Goal: Transaction & Acquisition: Purchase product/service

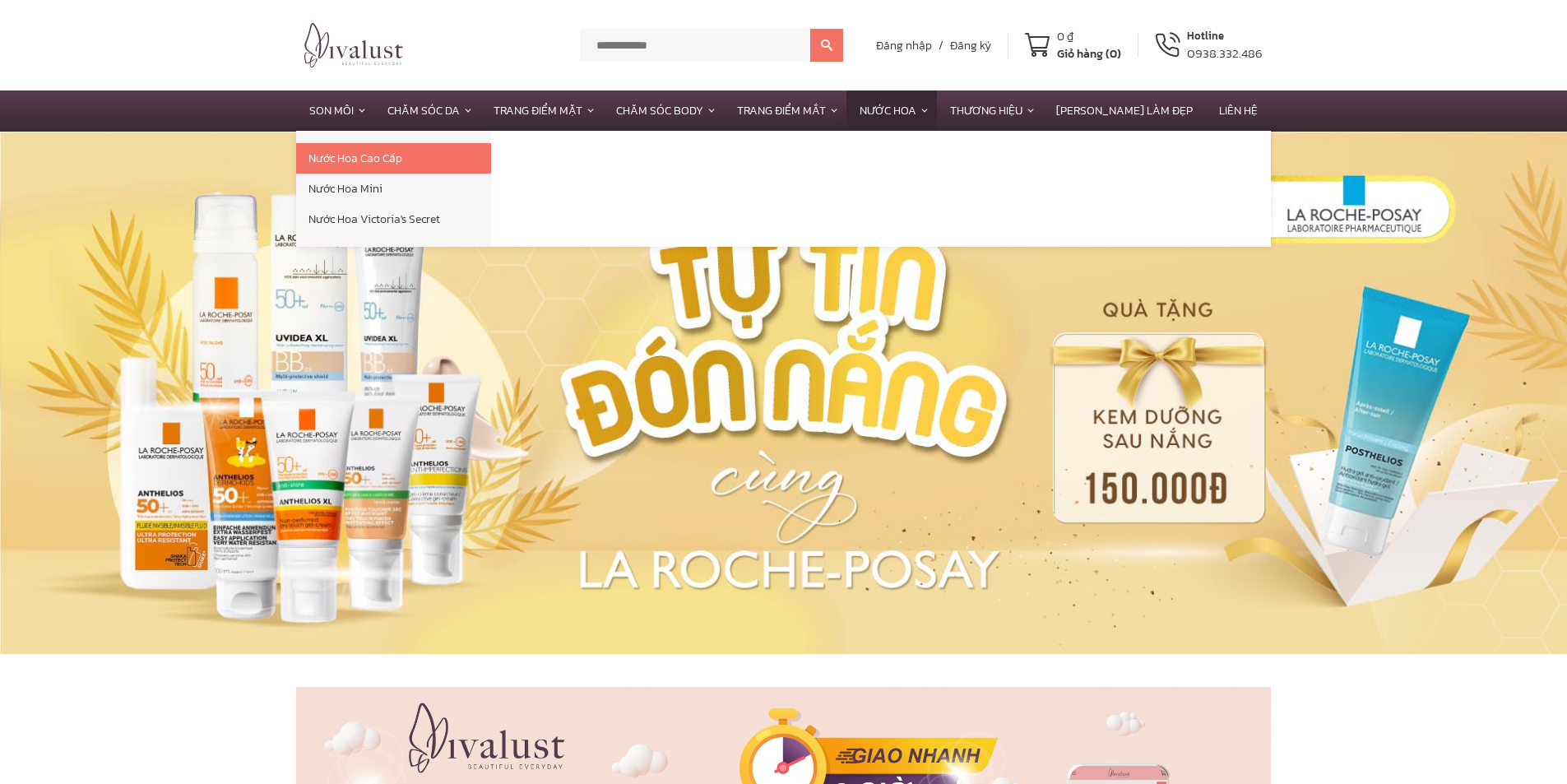
click at [937, 111] on link "Nước Hoa" at bounding box center [891, 111] width 91 height 40
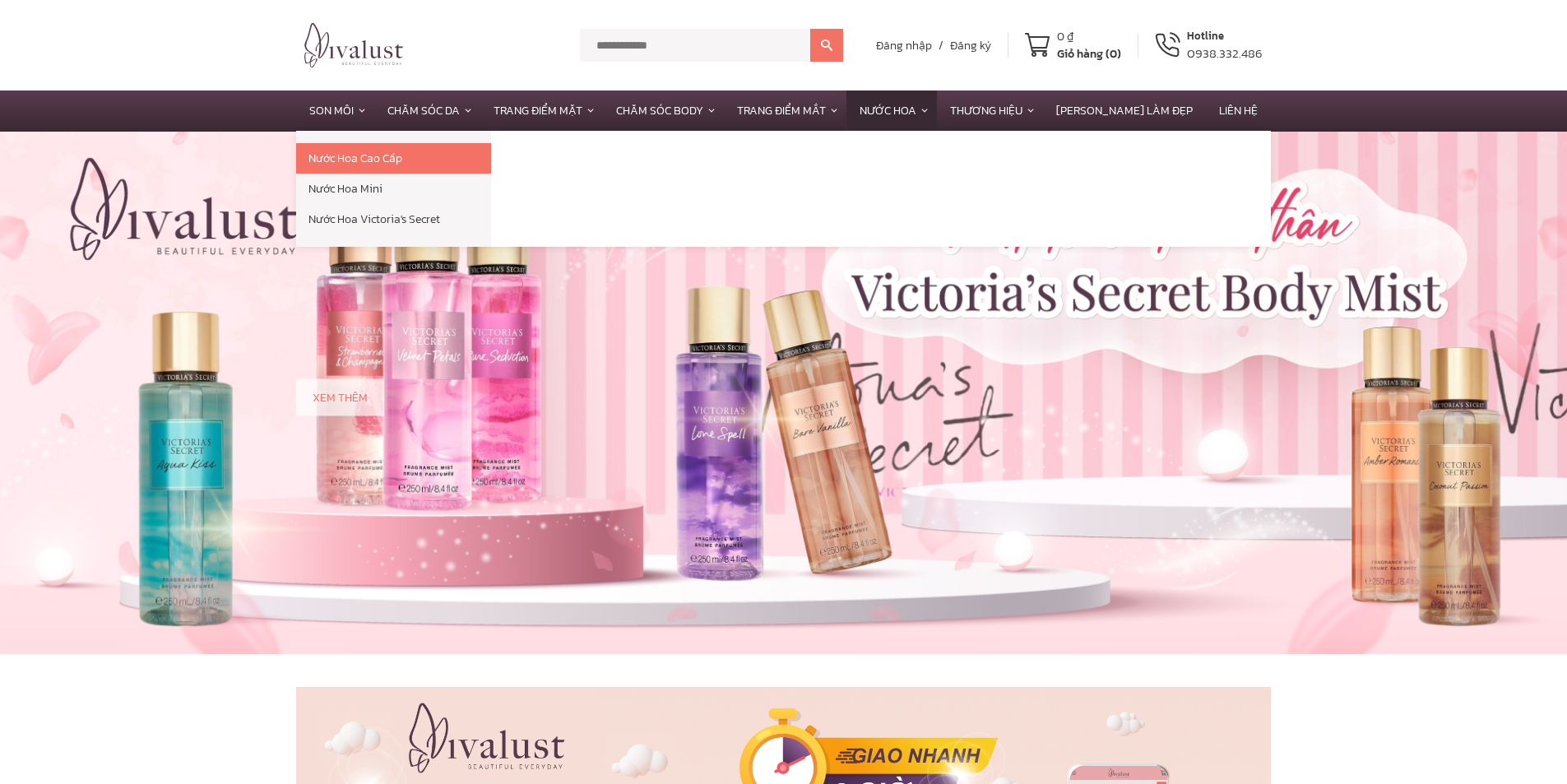
click at [937, 109] on link "Nước Hoa" at bounding box center [891, 111] width 91 height 40
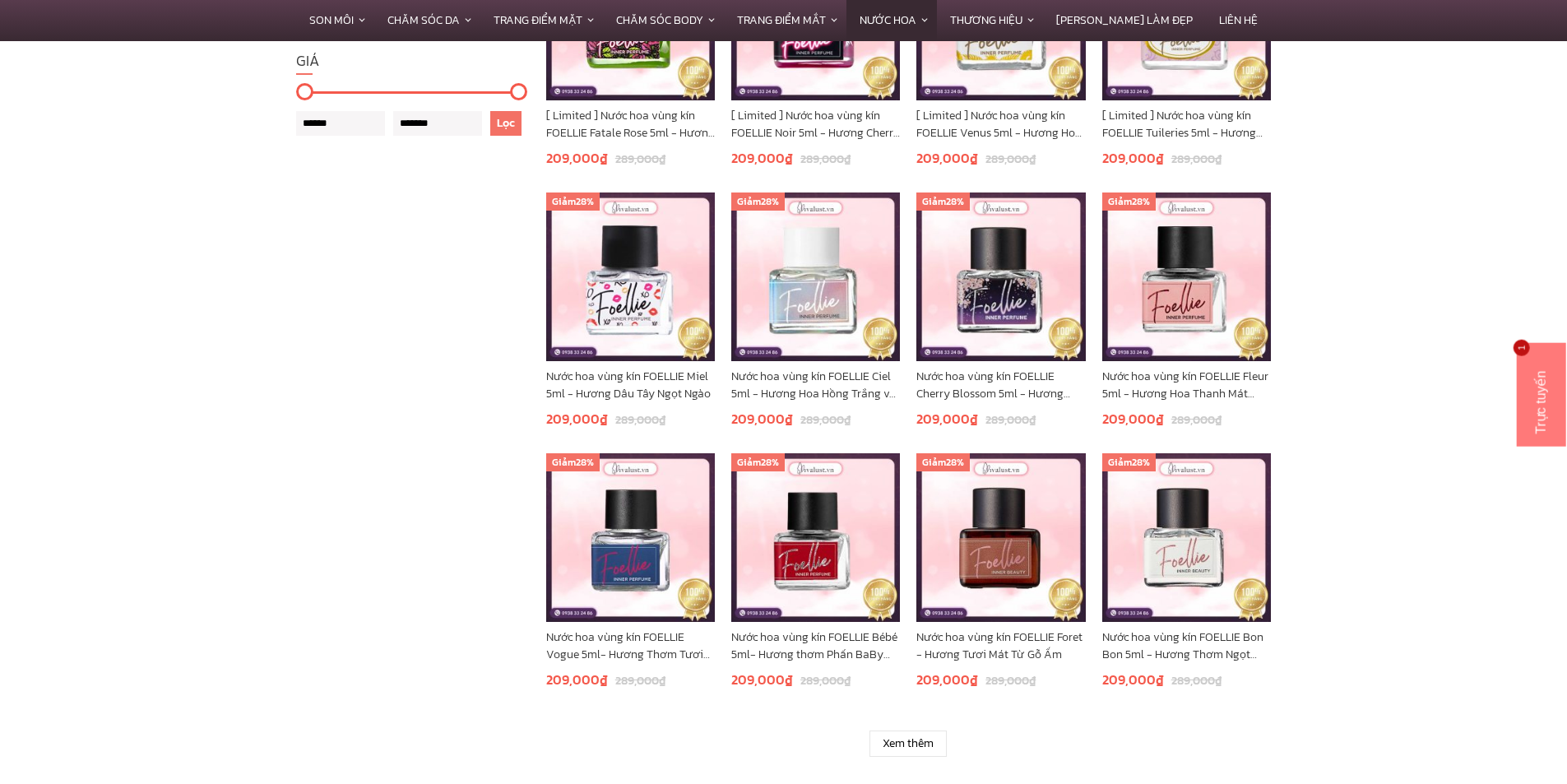
scroll to position [1069, 0]
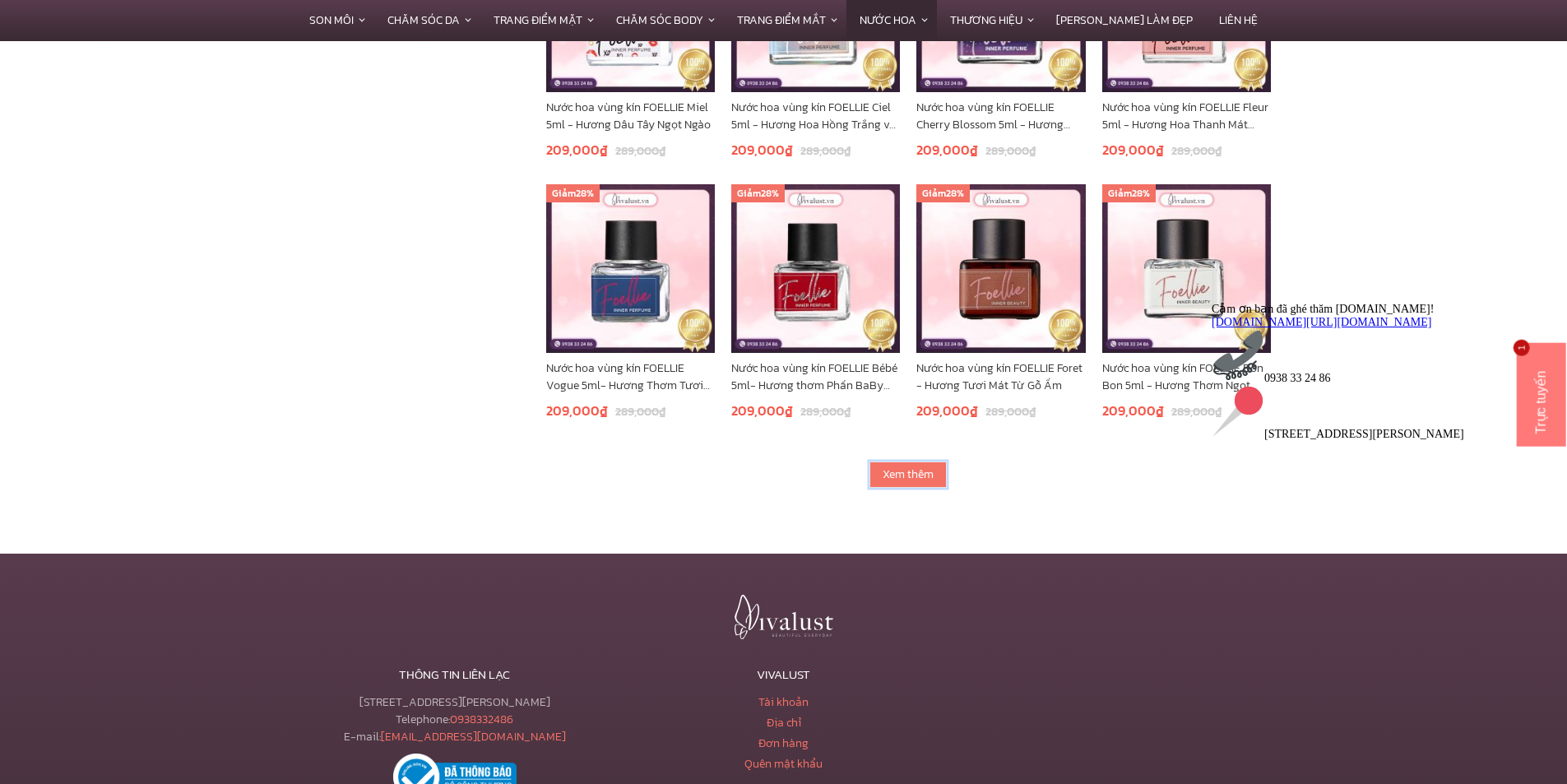
click at [902, 480] on link "Xem thêm" at bounding box center [908, 474] width 78 height 26
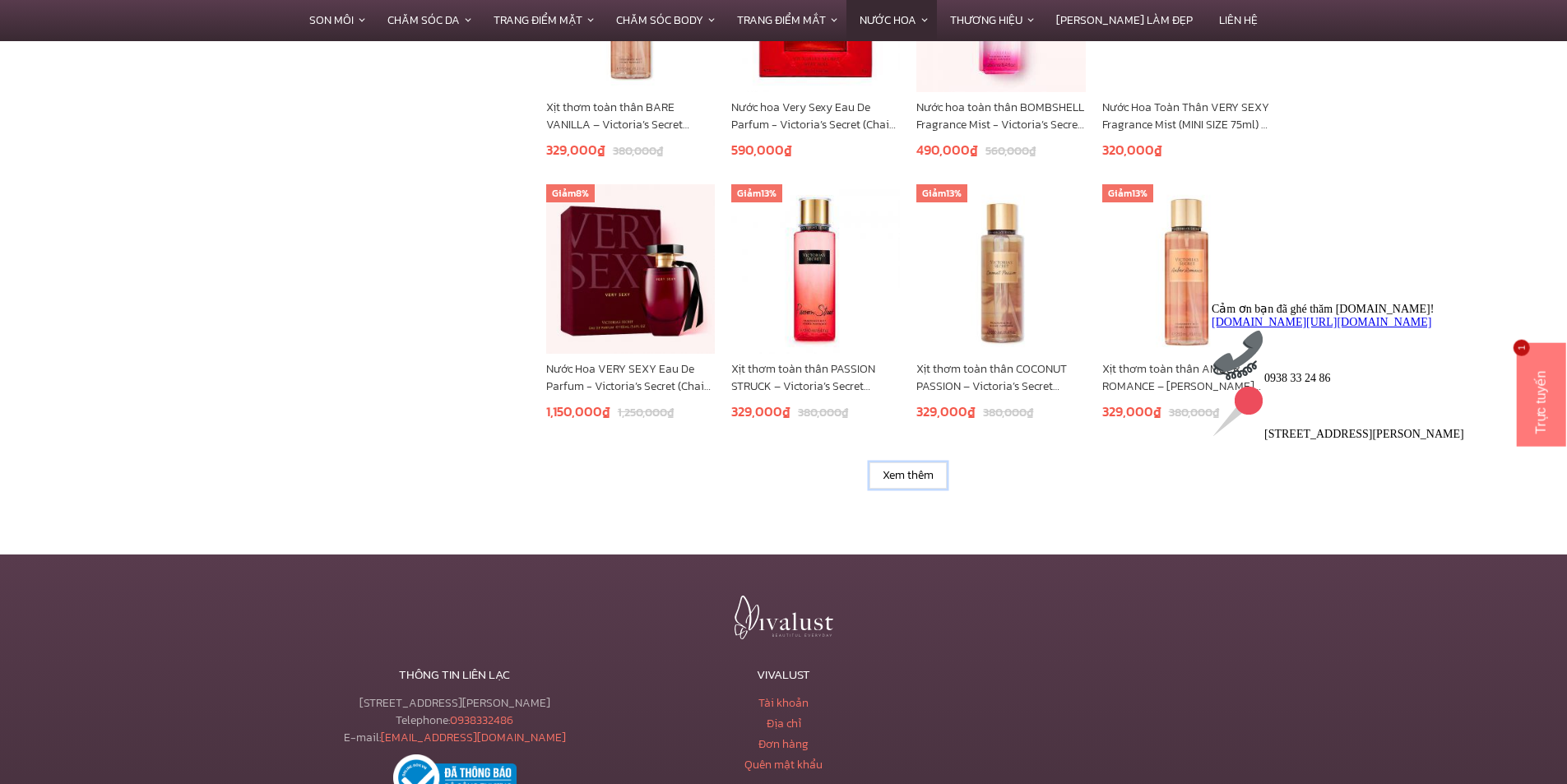
scroll to position [2138, 0]
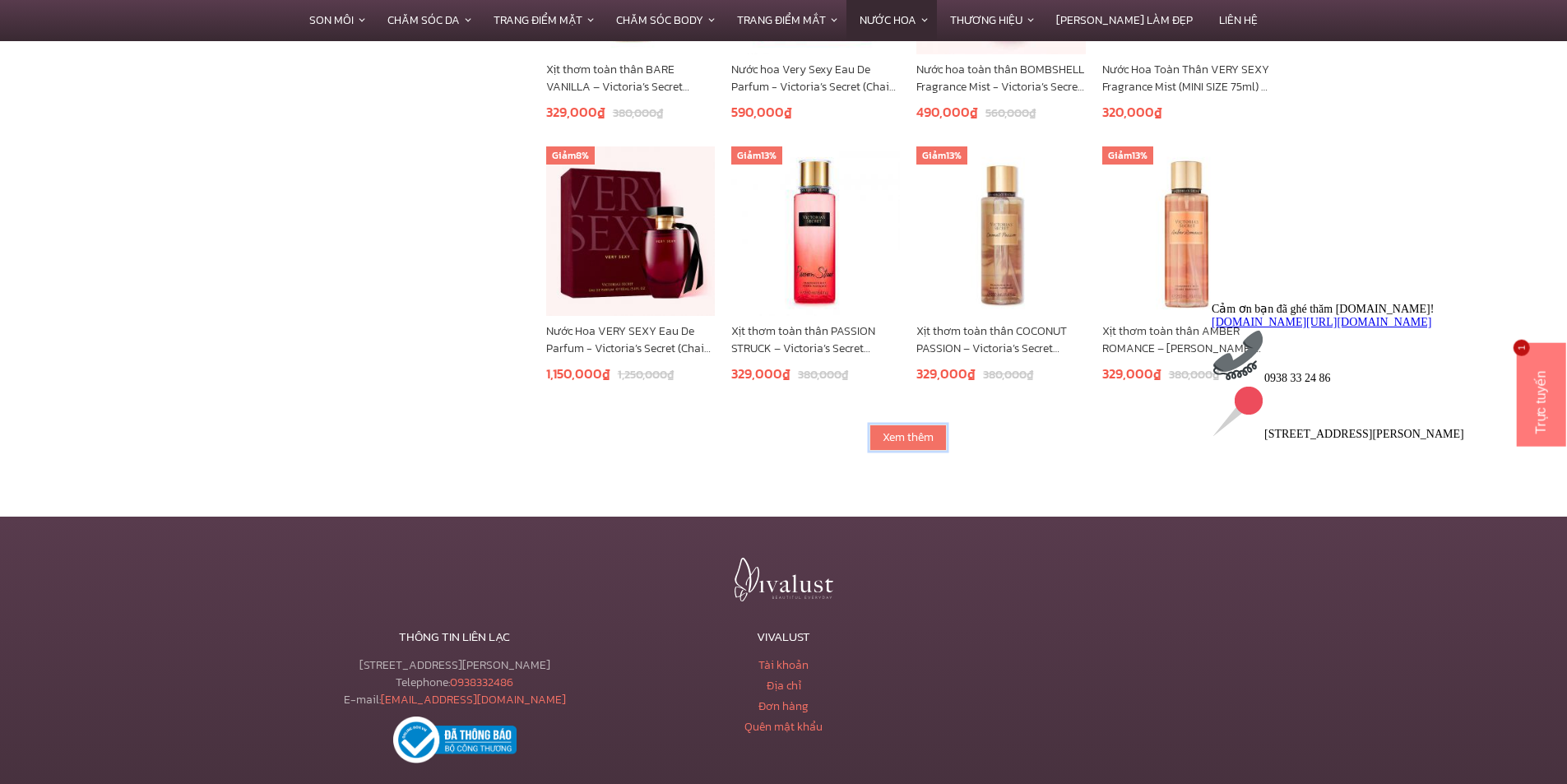
click at [918, 435] on link "Xem thêm" at bounding box center [908, 437] width 78 height 26
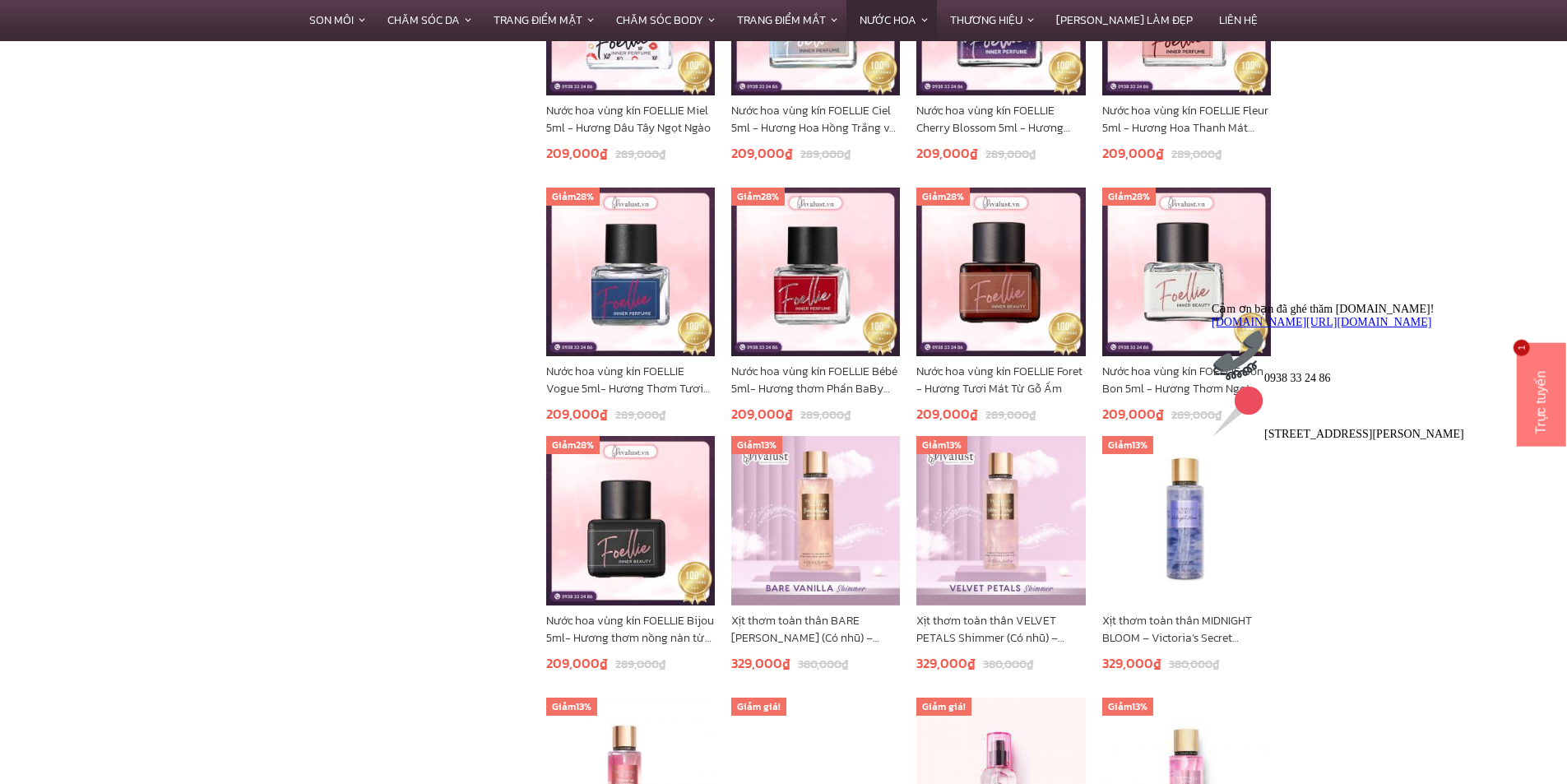
scroll to position [986, 0]
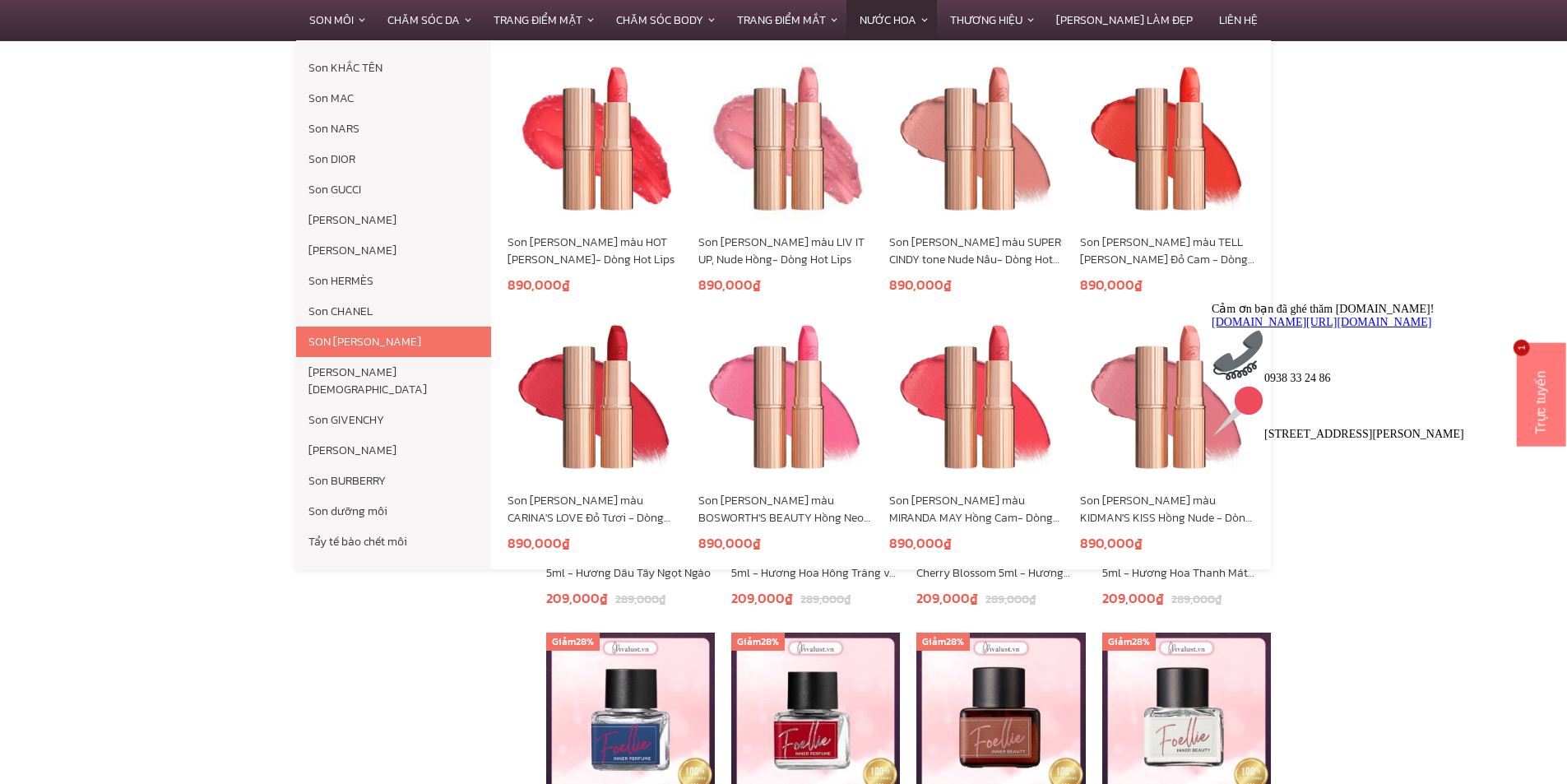
scroll to position [575, 0]
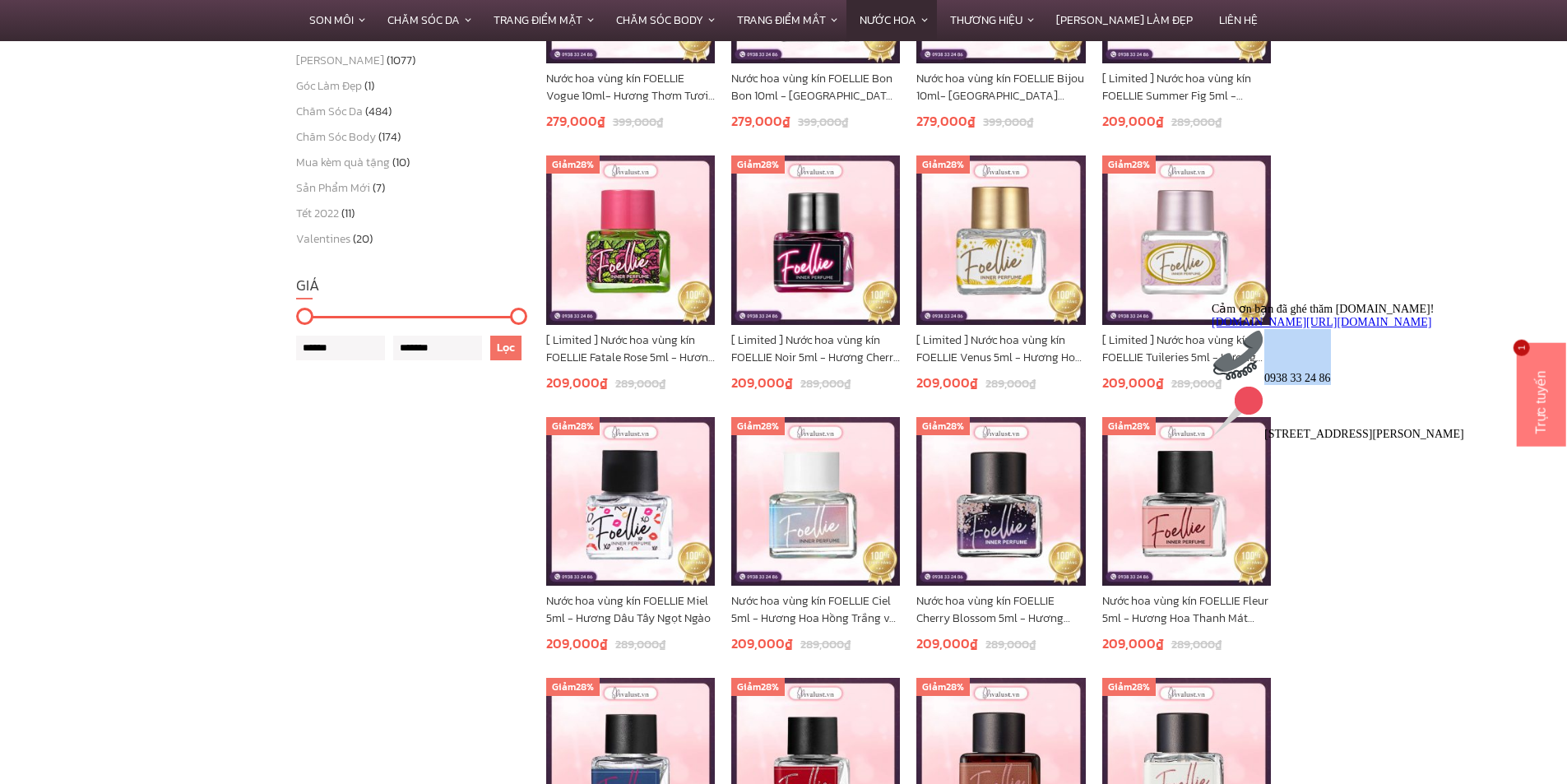
drag, startPoint x: 1369, startPoint y: 397, endPoint x: 1284, endPoint y: 398, distance: 85.0
click at [1284, 398] on div "Cảm ơn bạn đã ghé thăm Vivalust.vn! www.facebook.com/vivalust.vn 0938 33 24 86 …" at bounding box center [1360, 370] width 296 height 139
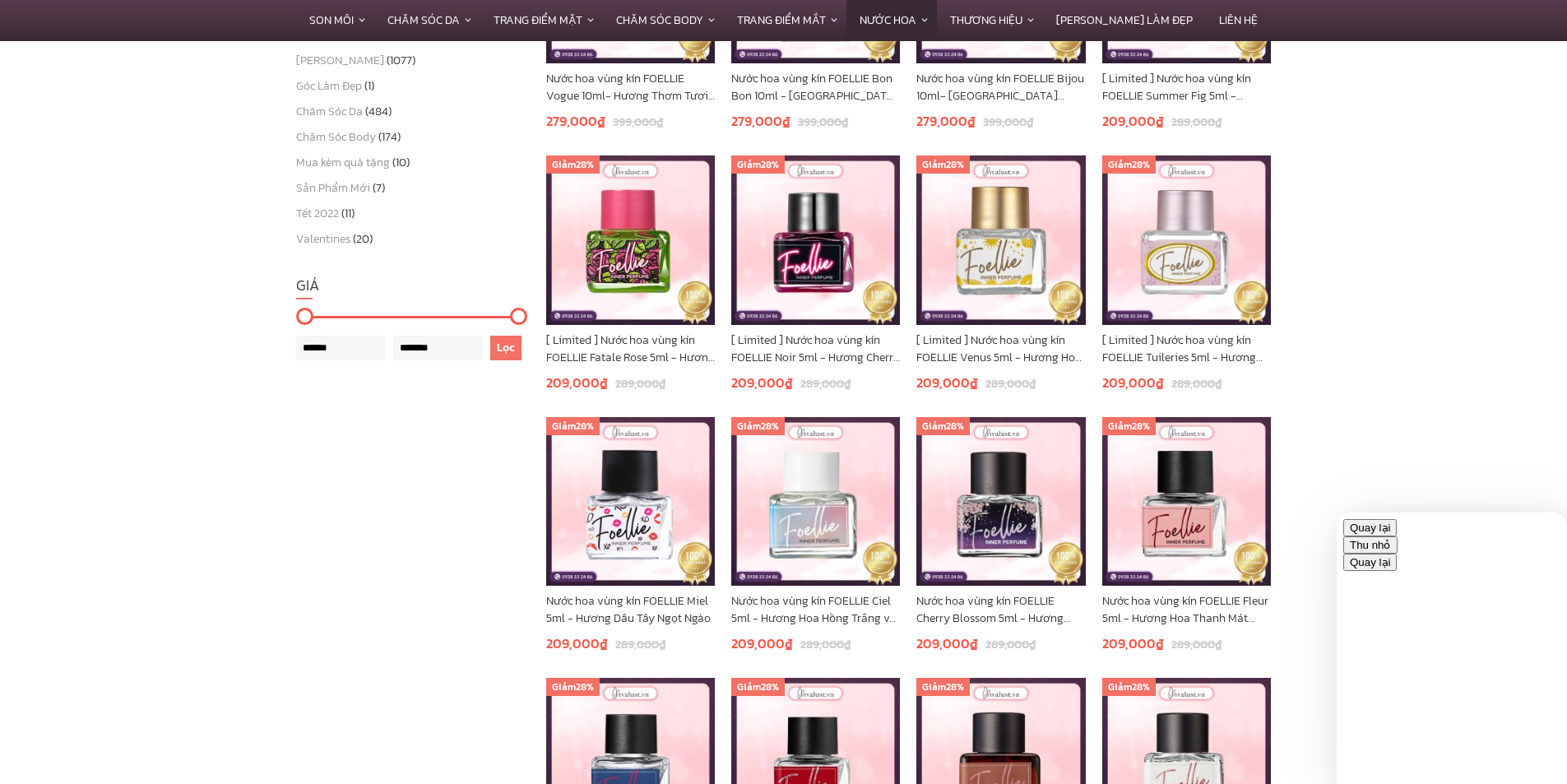
copy span "0938 33 24 86"
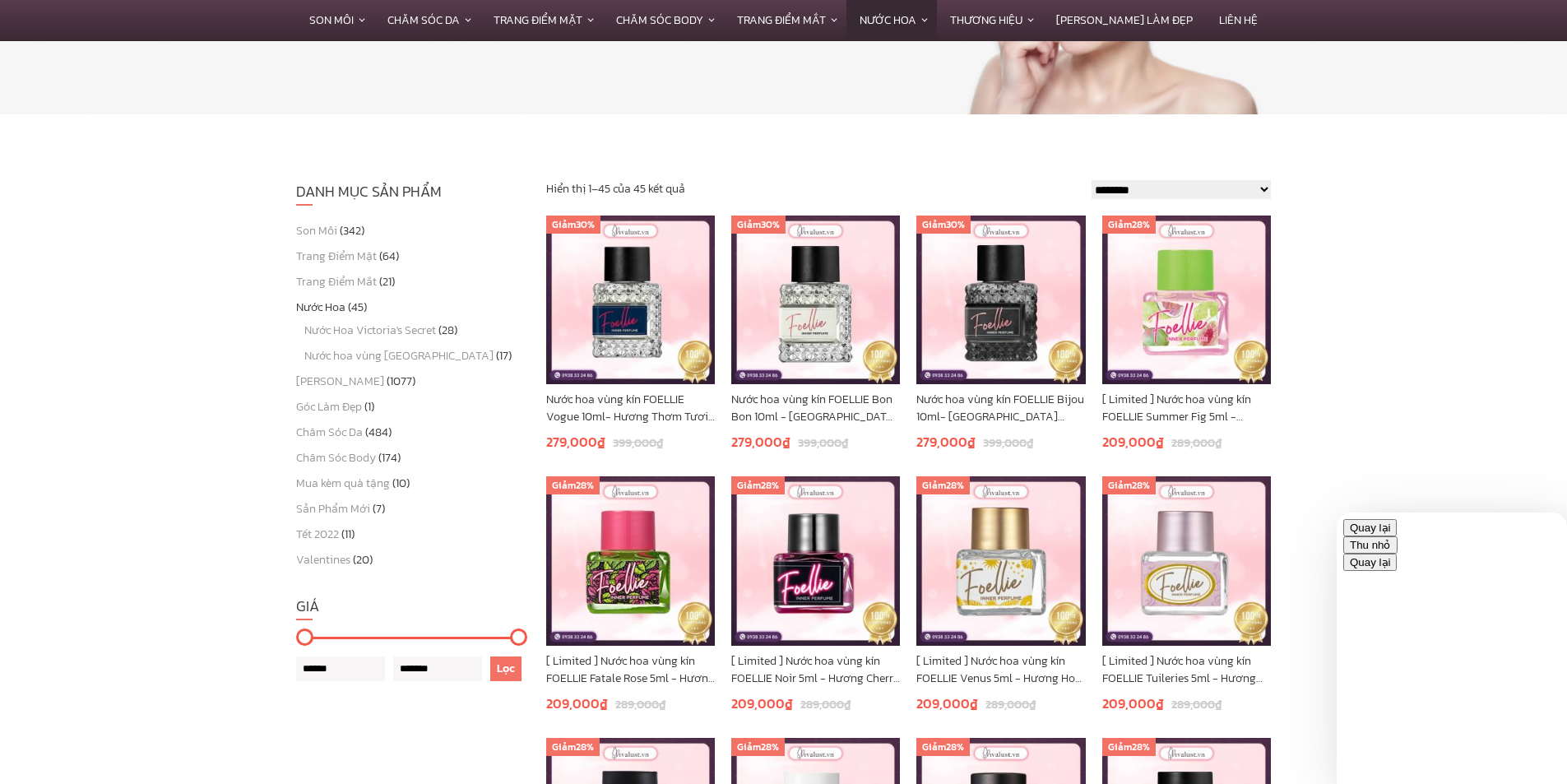
scroll to position [246, 0]
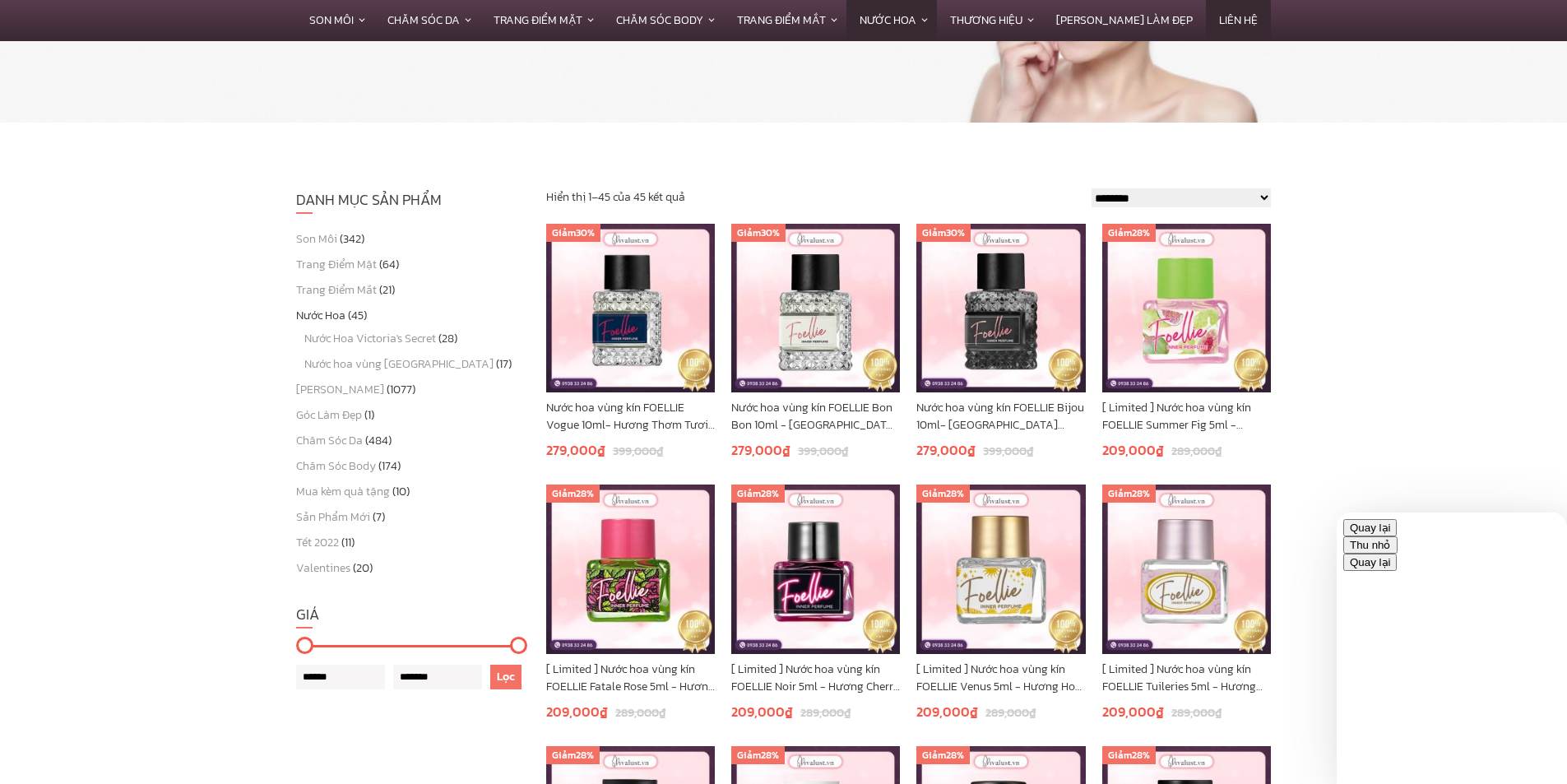
click at [1215, 17] on link "Liên hệ" at bounding box center [1238, 20] width 65 height 40
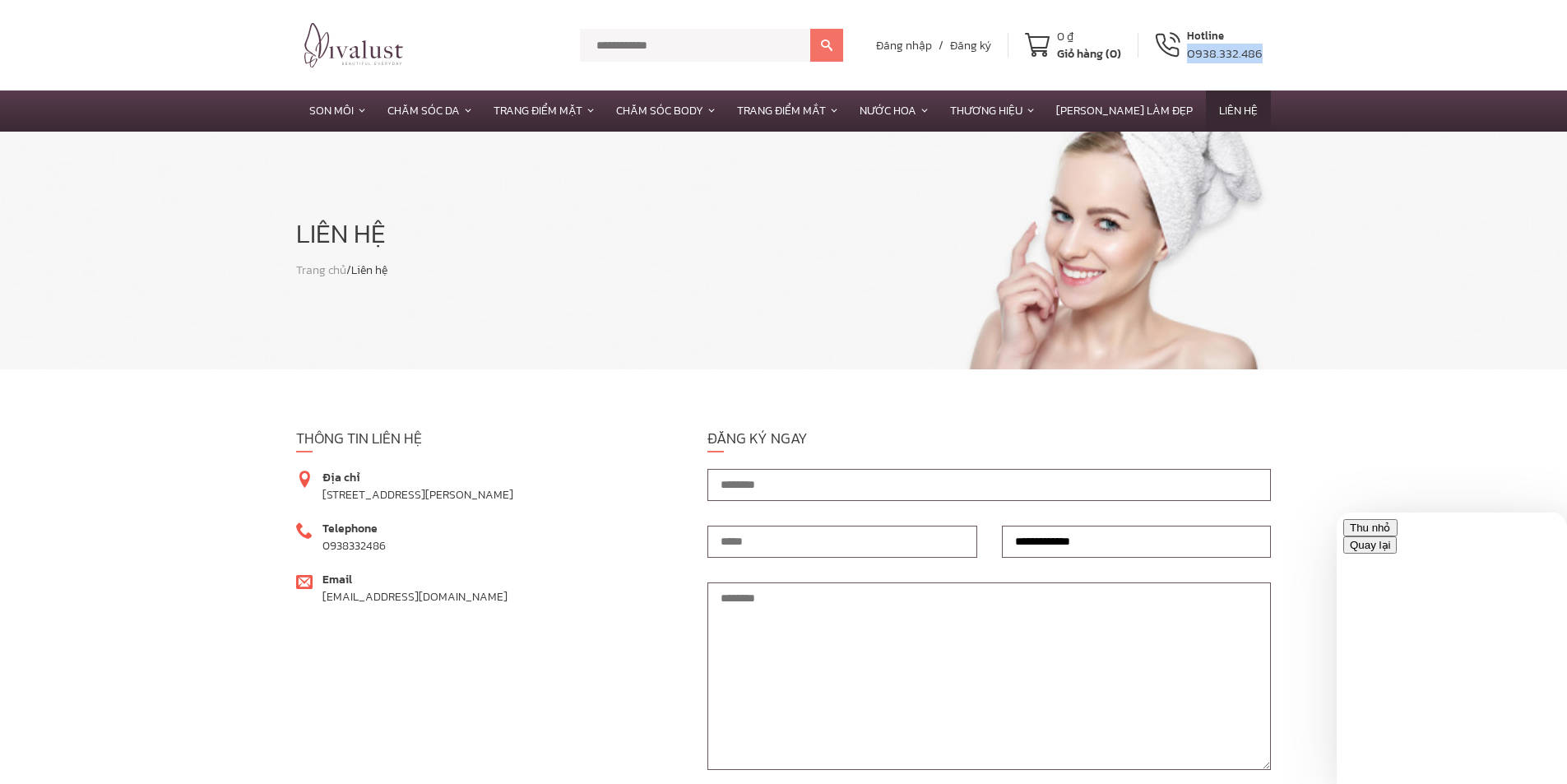
drag, startPoint x: 1273, startPoint y: 52, endPoint x: 1189, endPoint y: 56, distance: 84.1
click at [1189, 56] on div "******* Đăng nhập / Đăng ký 0 ₫ Giỏ hàng (0) Hotline 0938.332.486" at bounding box center [784, 45] width 987 height 61
copy div "0938.332.486"
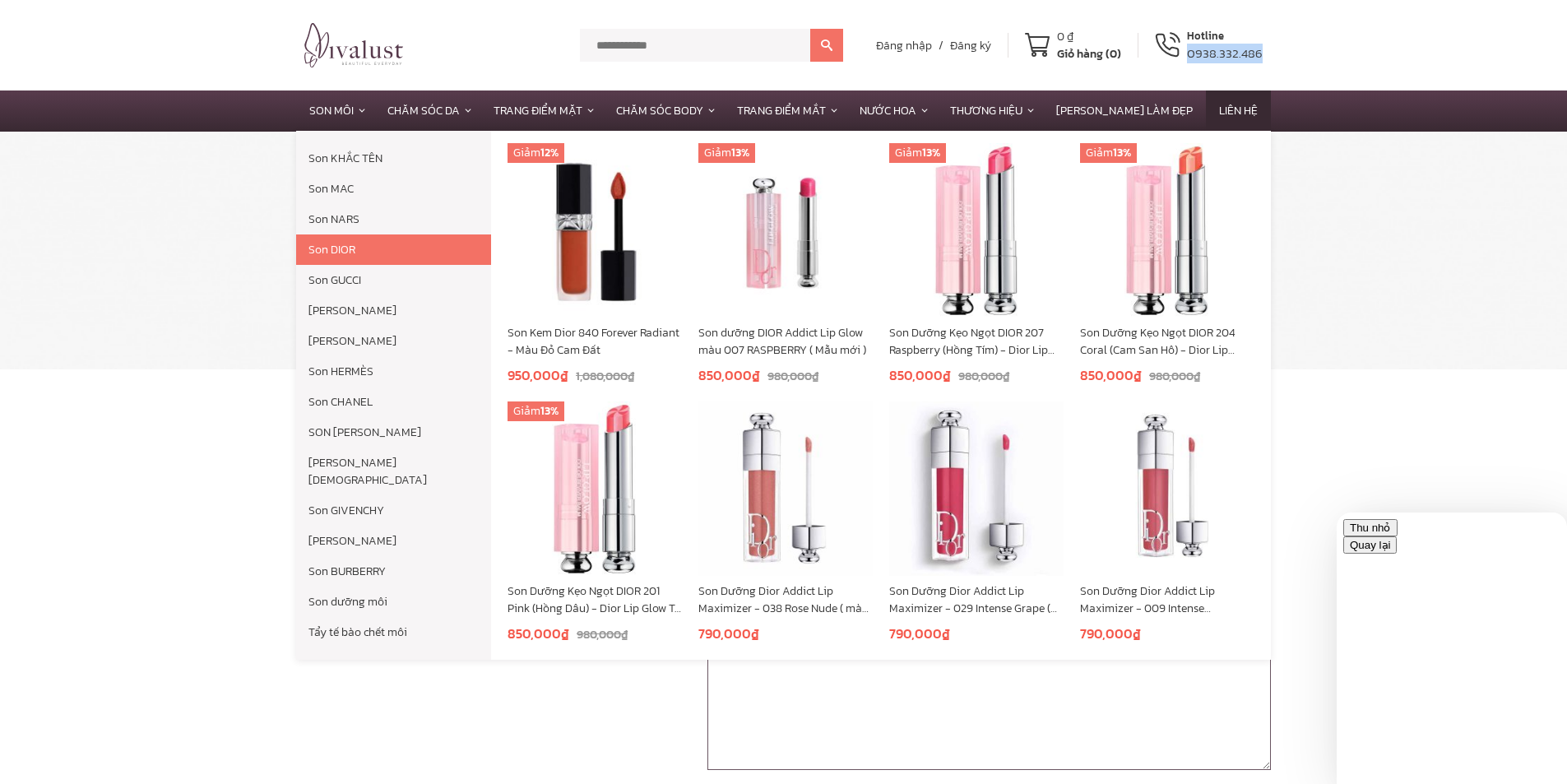
click at [598, 246] on img at bounding box center [595, 230] width 174 height 174
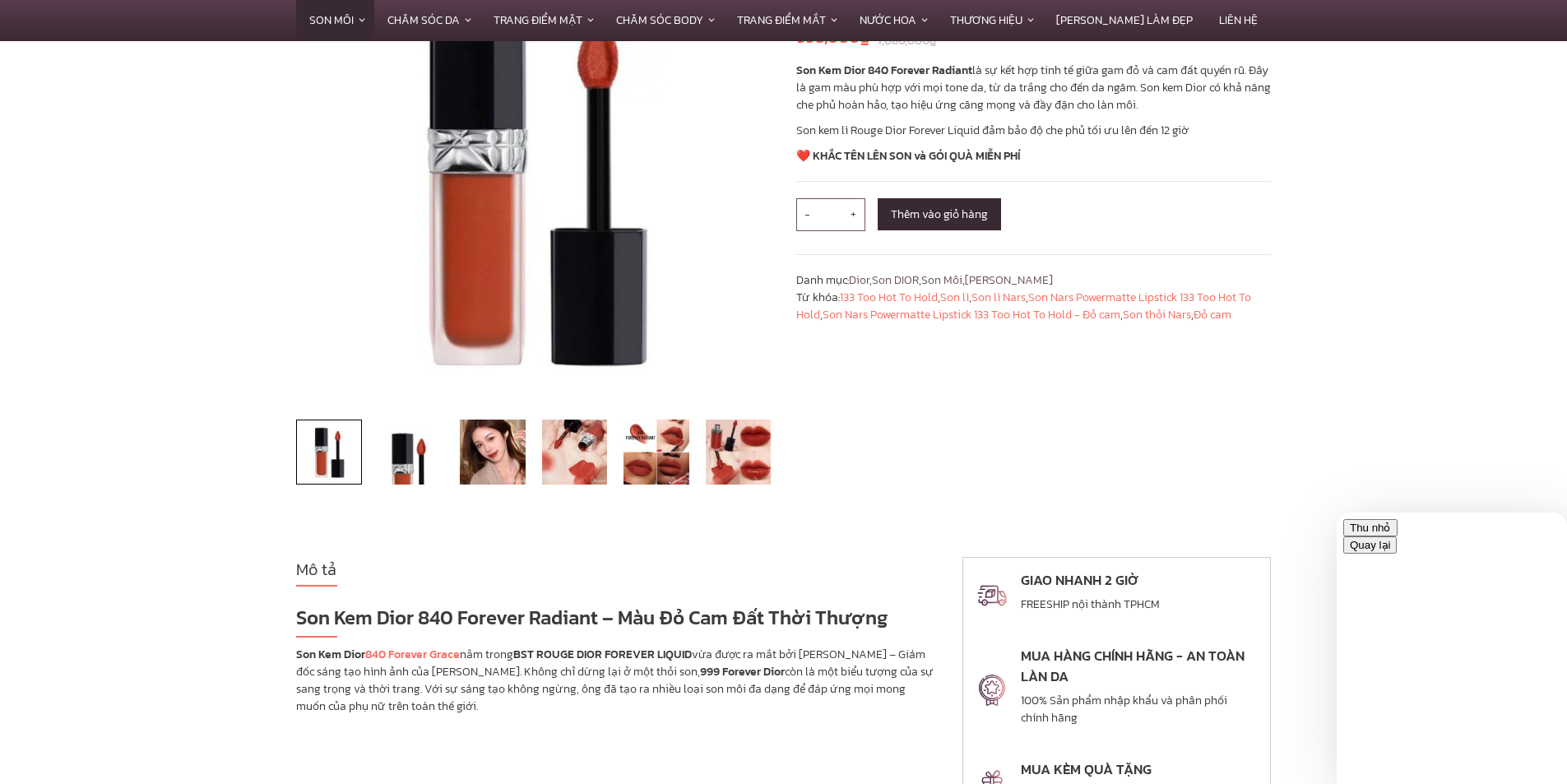
scroll to position [246, 0]
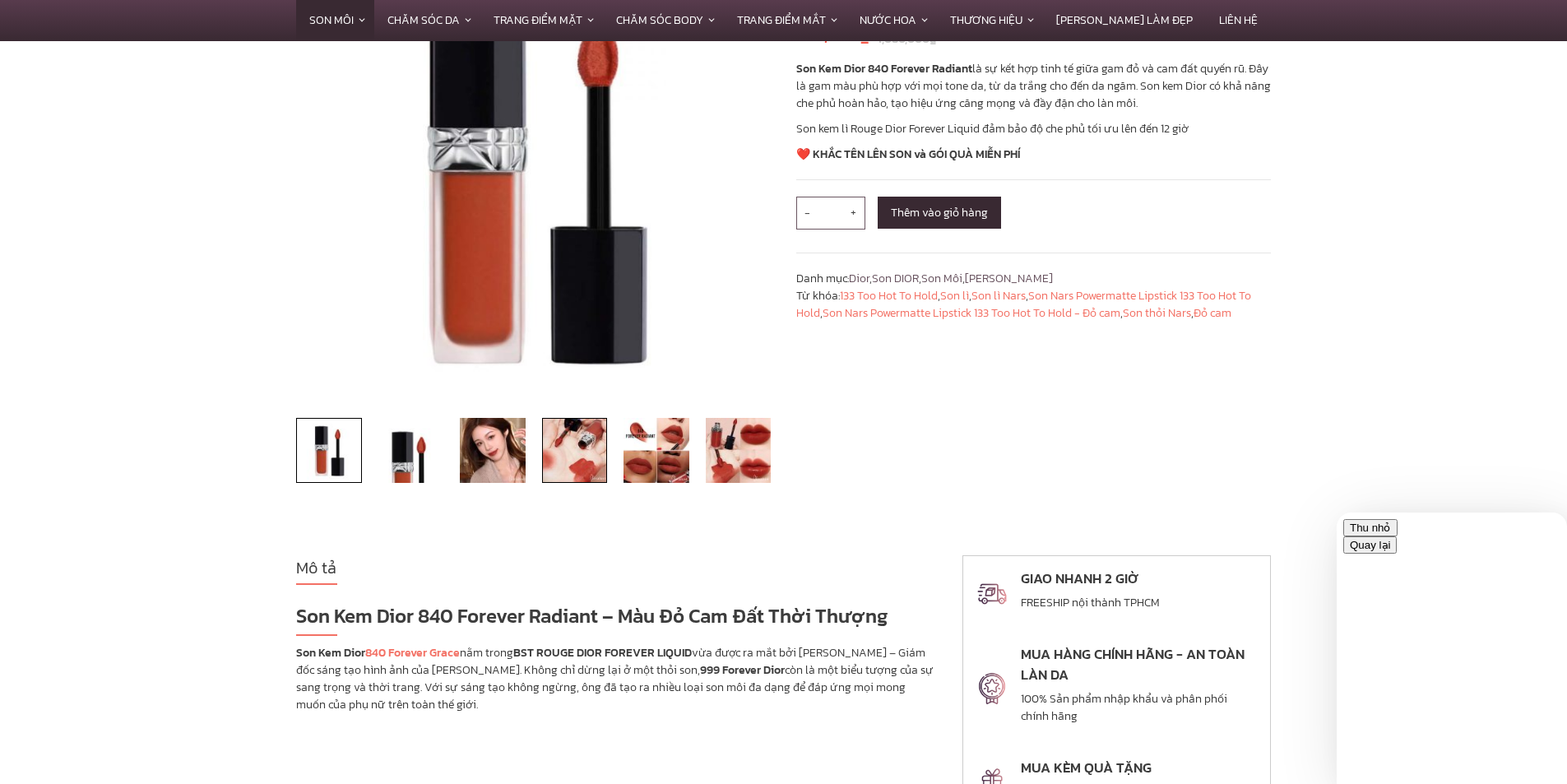
click at [573, 471] on img at bounding box center [575, 451] width 66 height 66
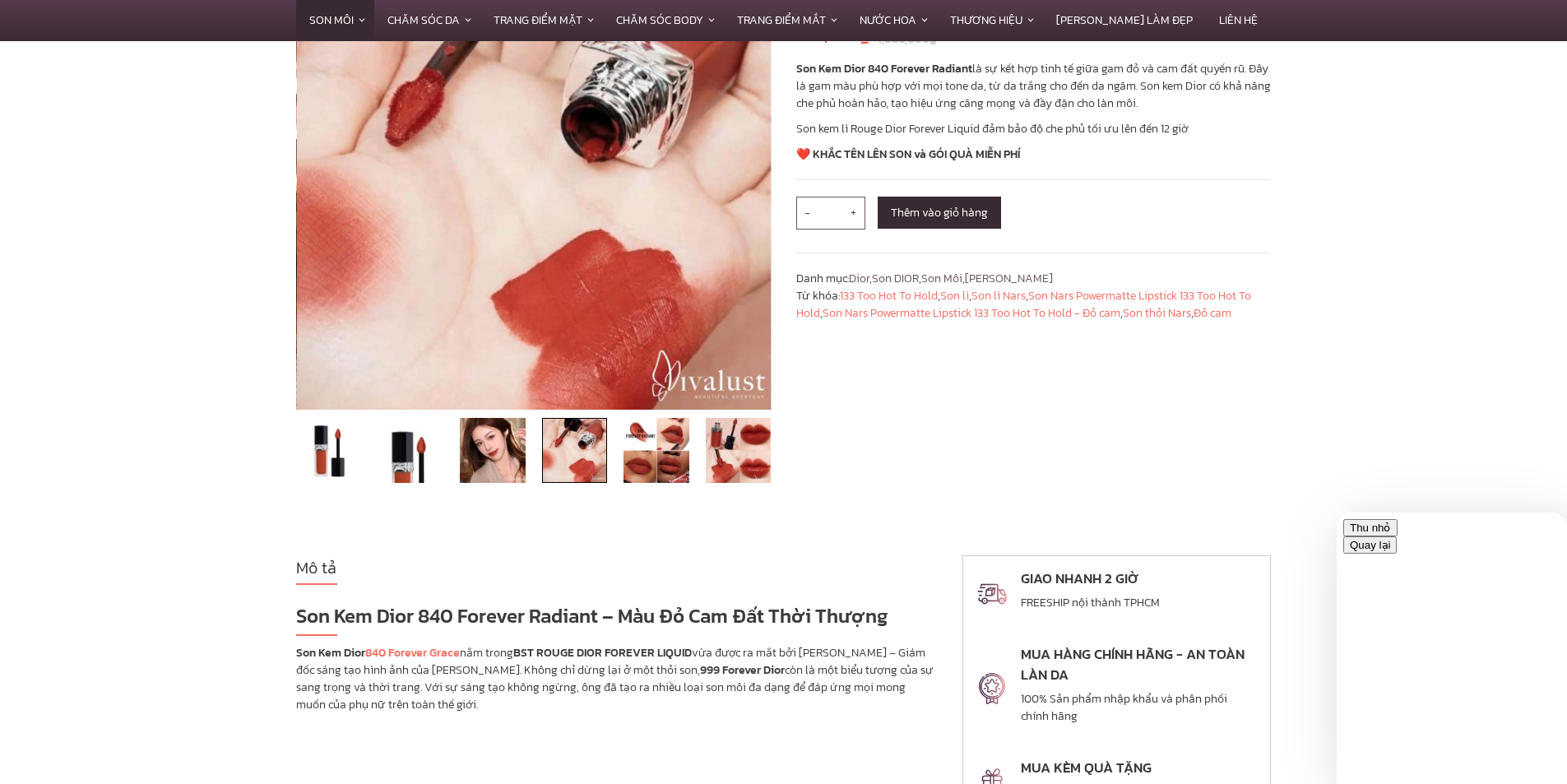
click at [693, 462] on li at bounding box center [657, 451] width 82 height 66
click at [748, 462] on img at bounding box center [739, 451] width 66 height 66
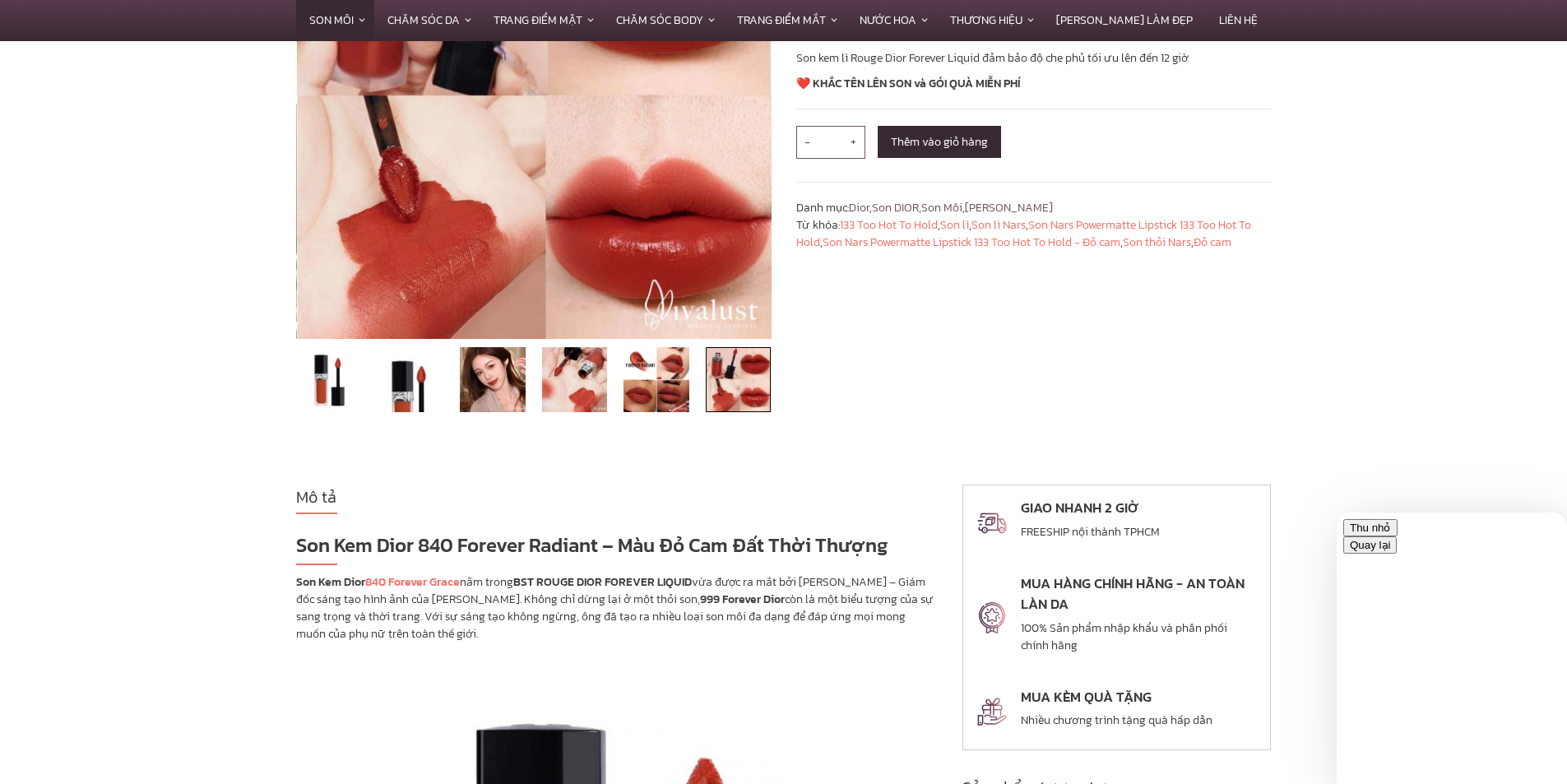
scroll to position [0, 0]
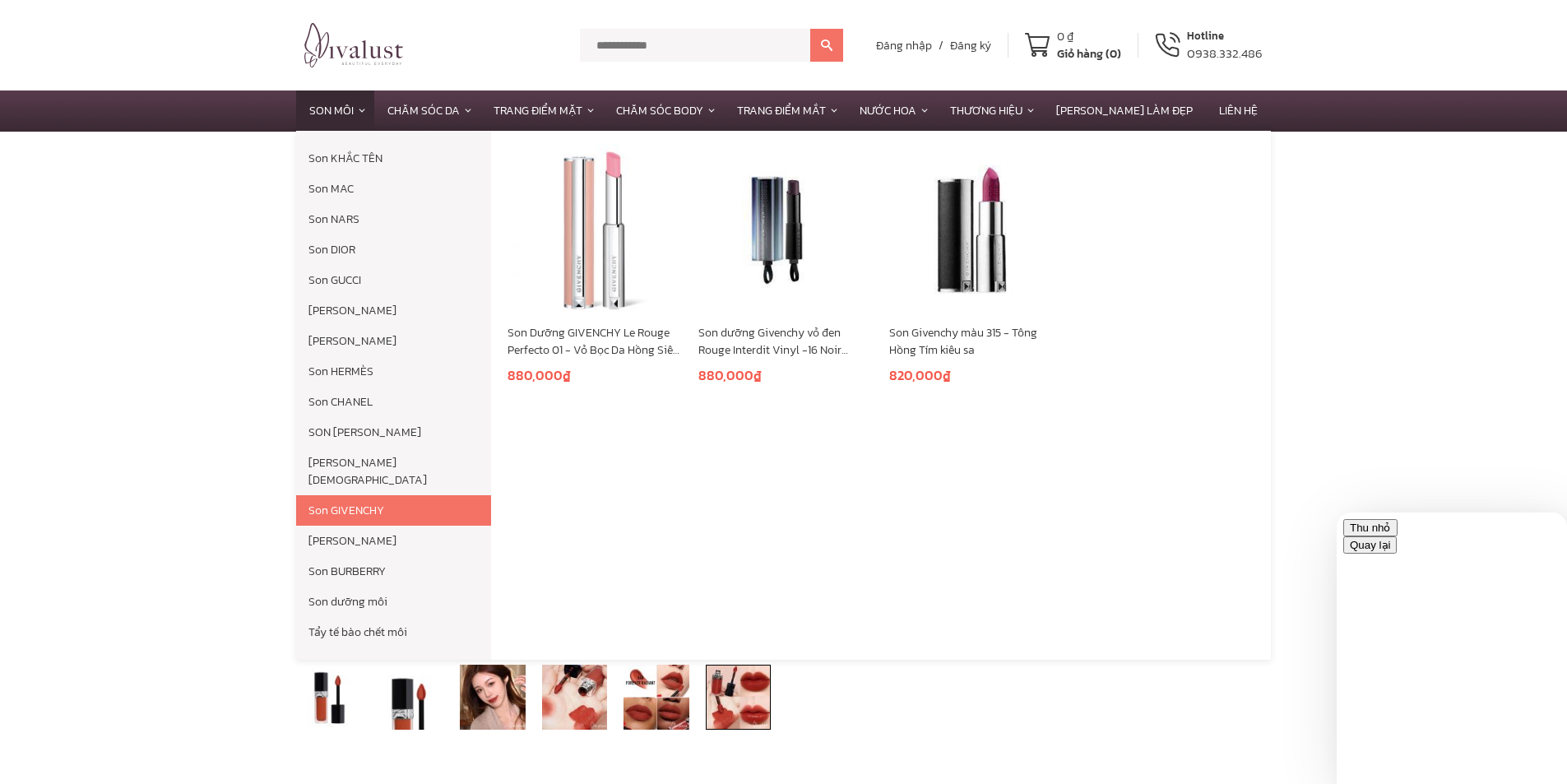
click at [633, 337] on link "Son Dưỡng GIVENCHY Le Rouge Perfecto 01 - Vỏ Bọc Da Hồng Siêu Ngọt Ngào" at bounding box center [595, 341] width 174 height 35
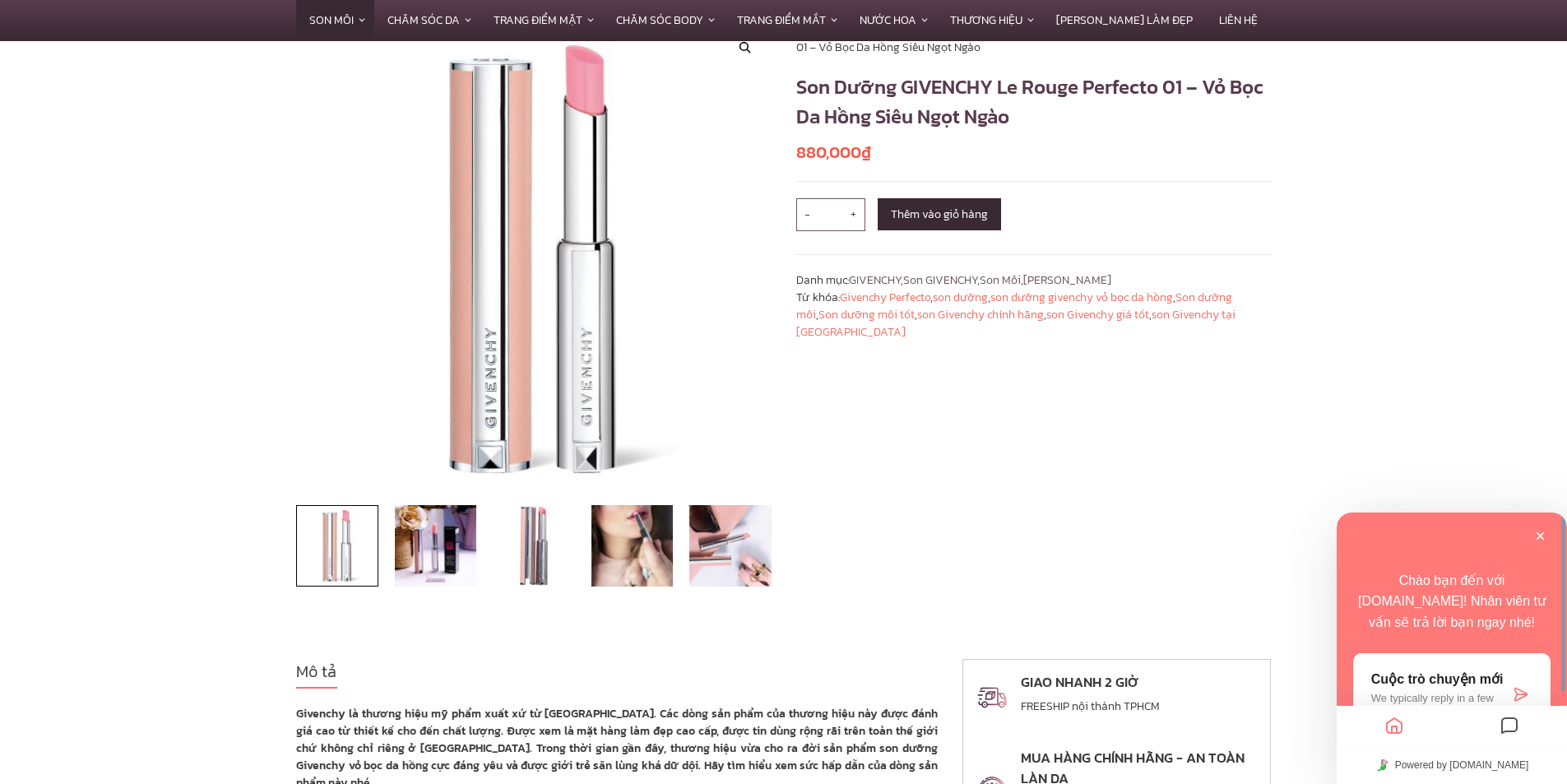
scroll to position [165, 0]
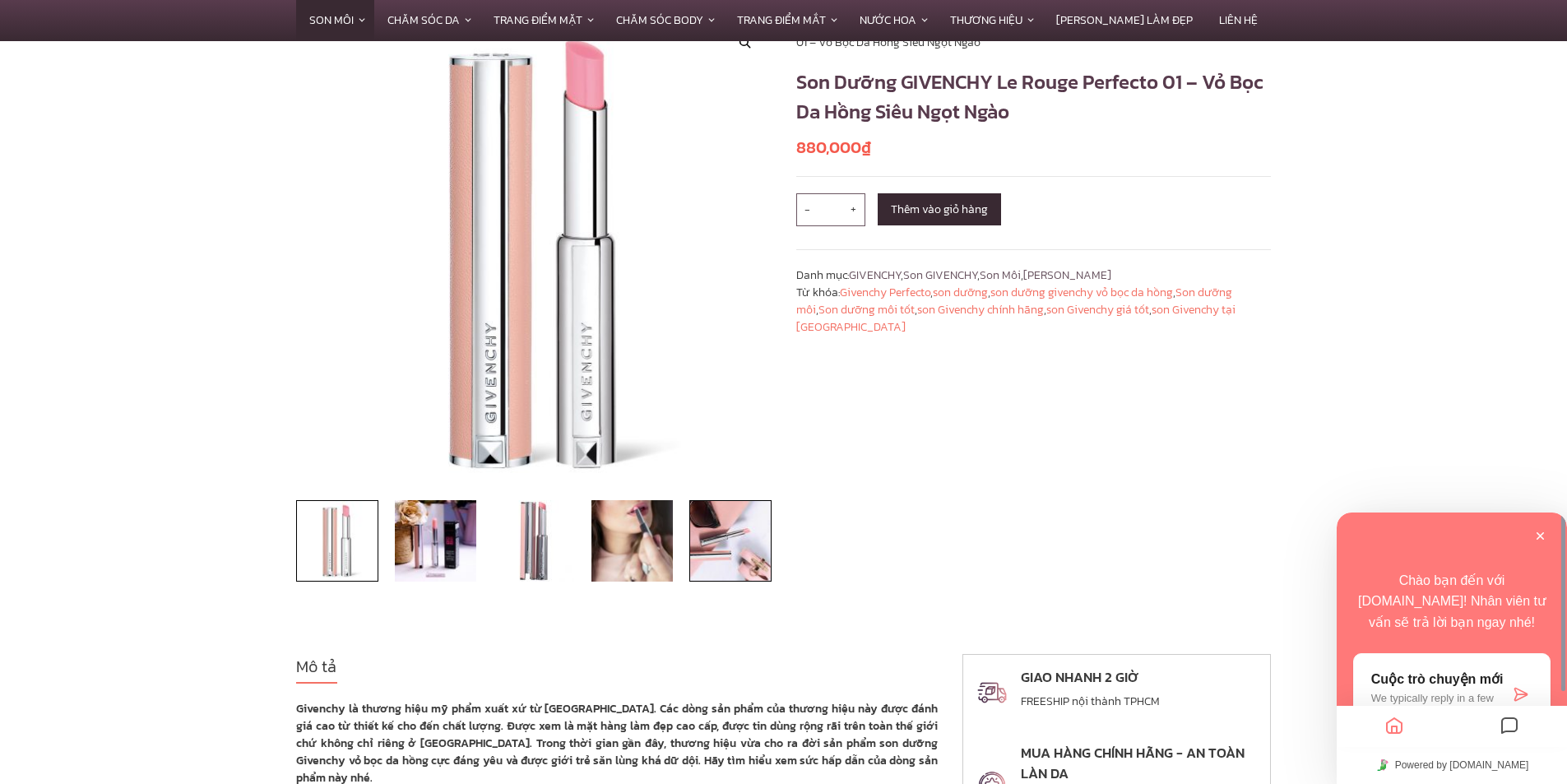
click at [701, 537] on img at bounding box center [731, 541] width 82 height 82
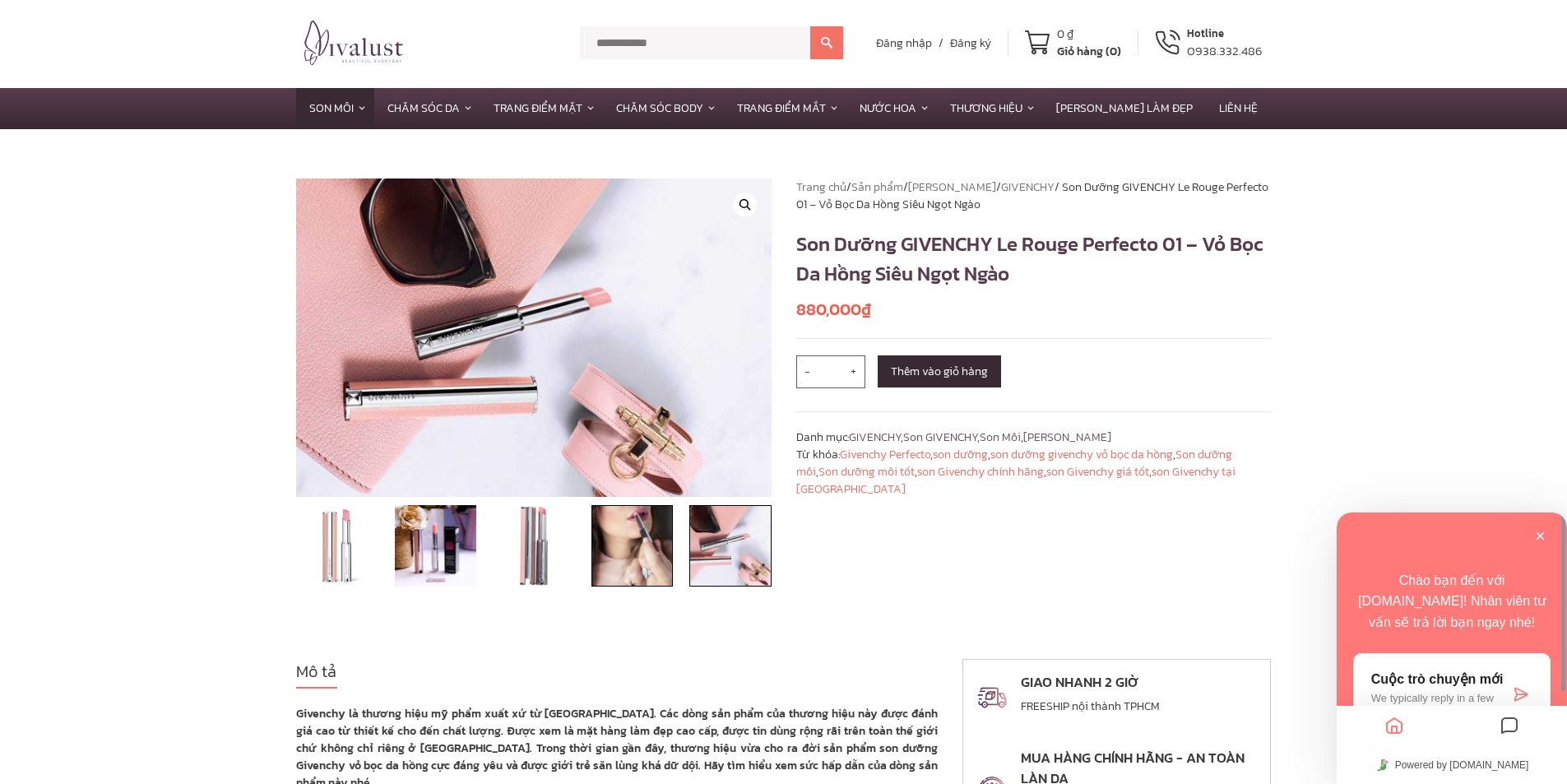
scroll to position [0, 0]
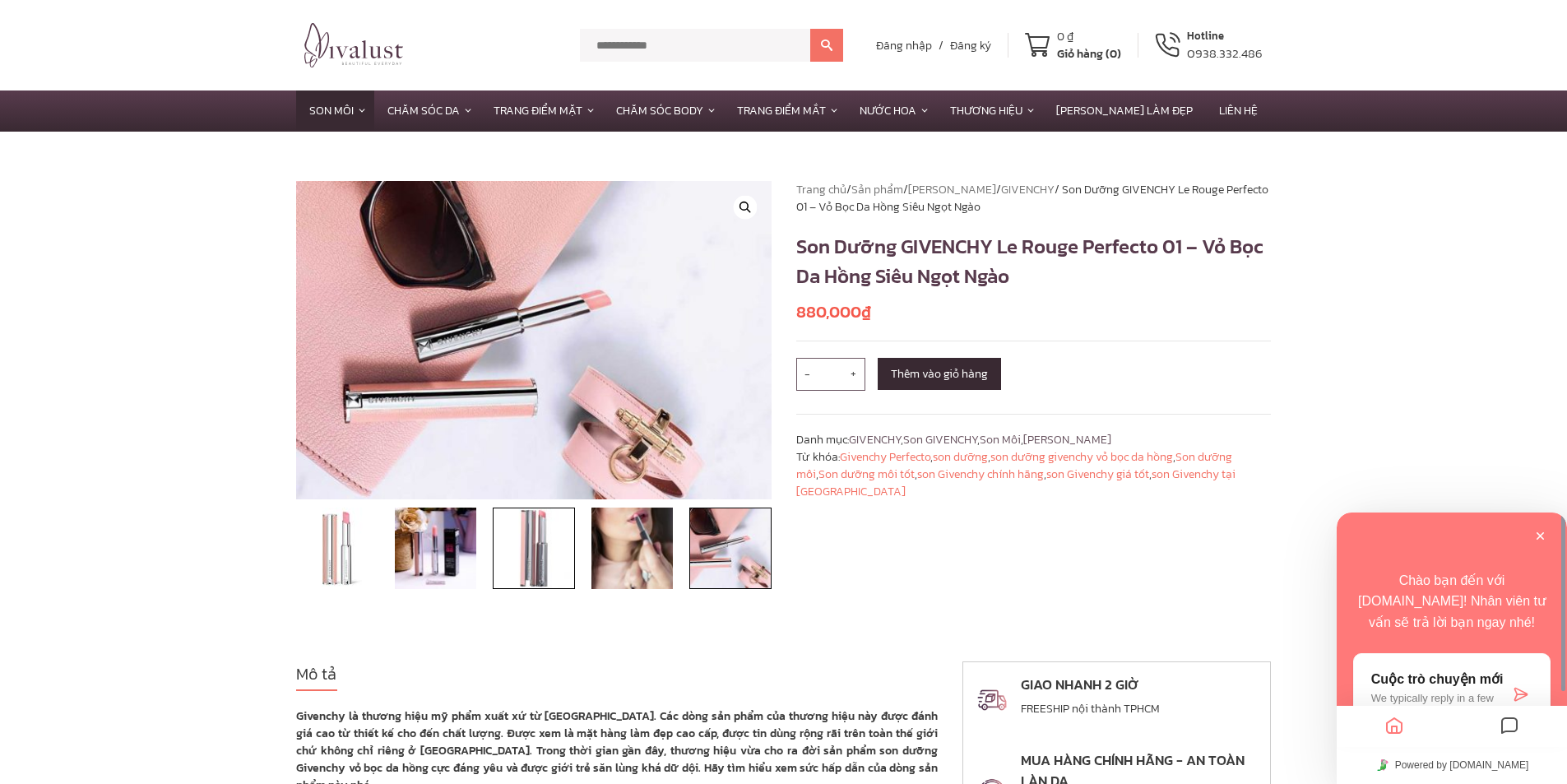
click at [526, 529] on img at bounding box center [534, 549] width 82 height 82
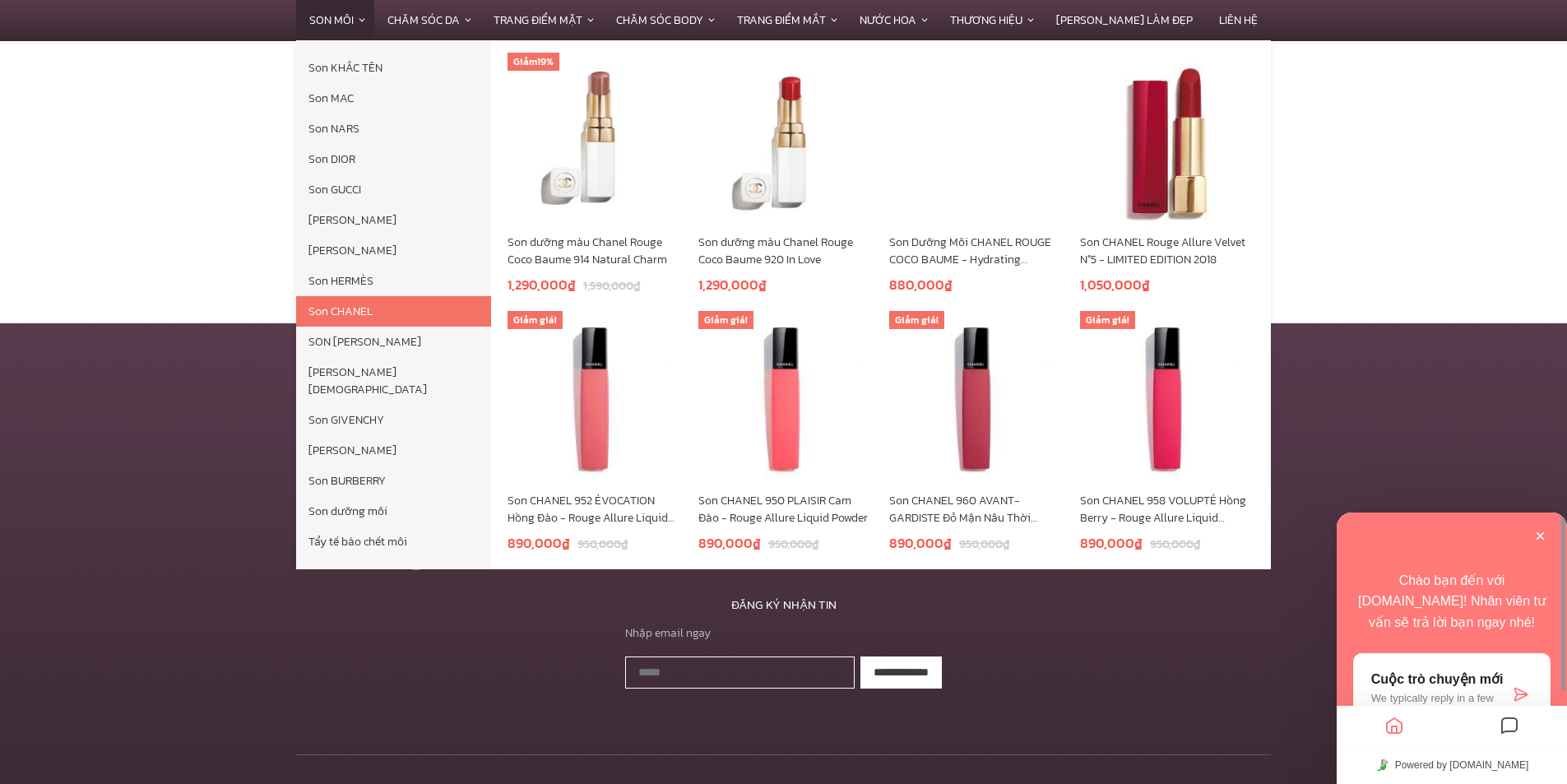
scroll to position [3565, 0]
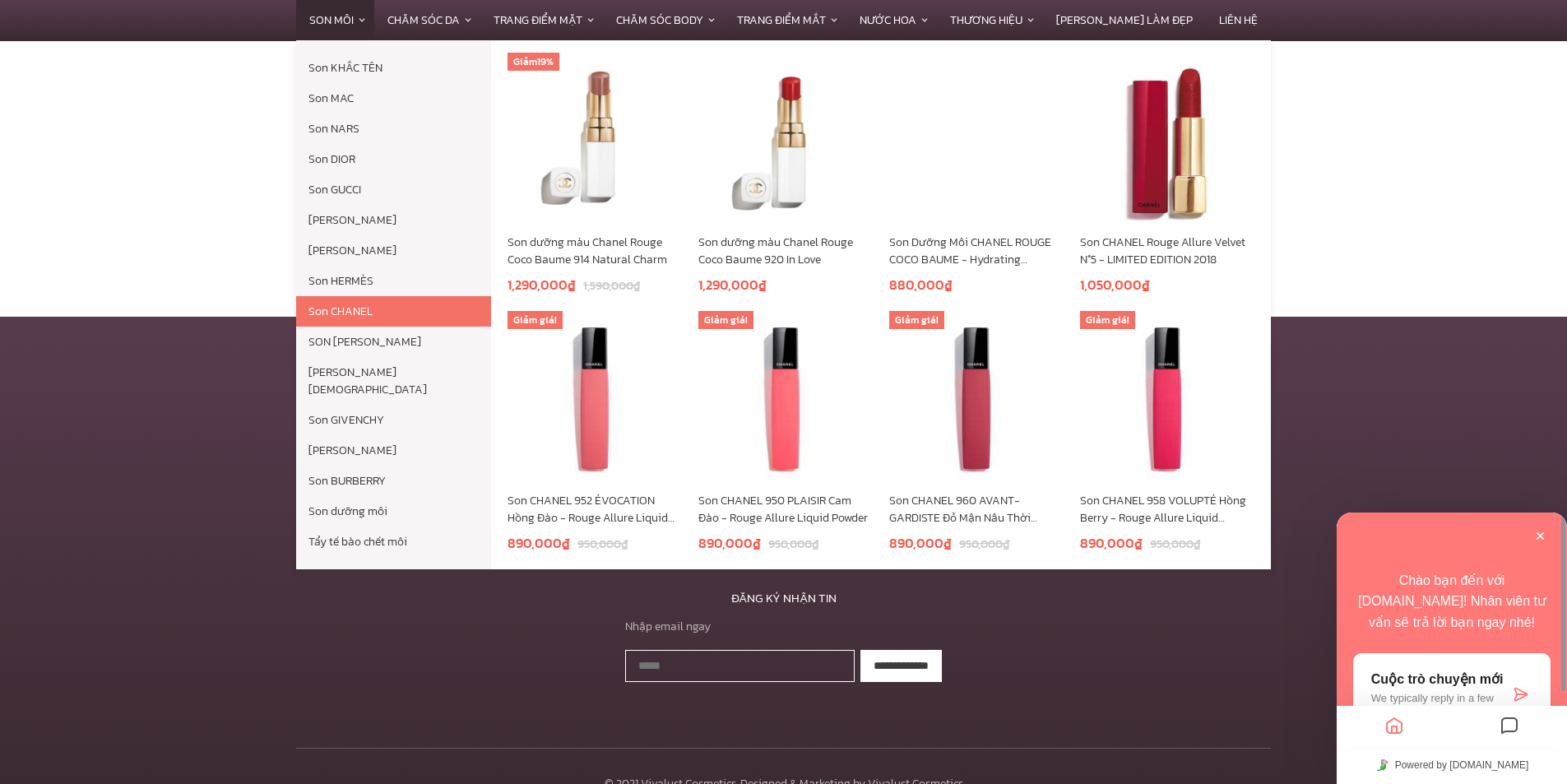
click at [782, 399] on img at bounding box center [785, 398] width 174 height 174
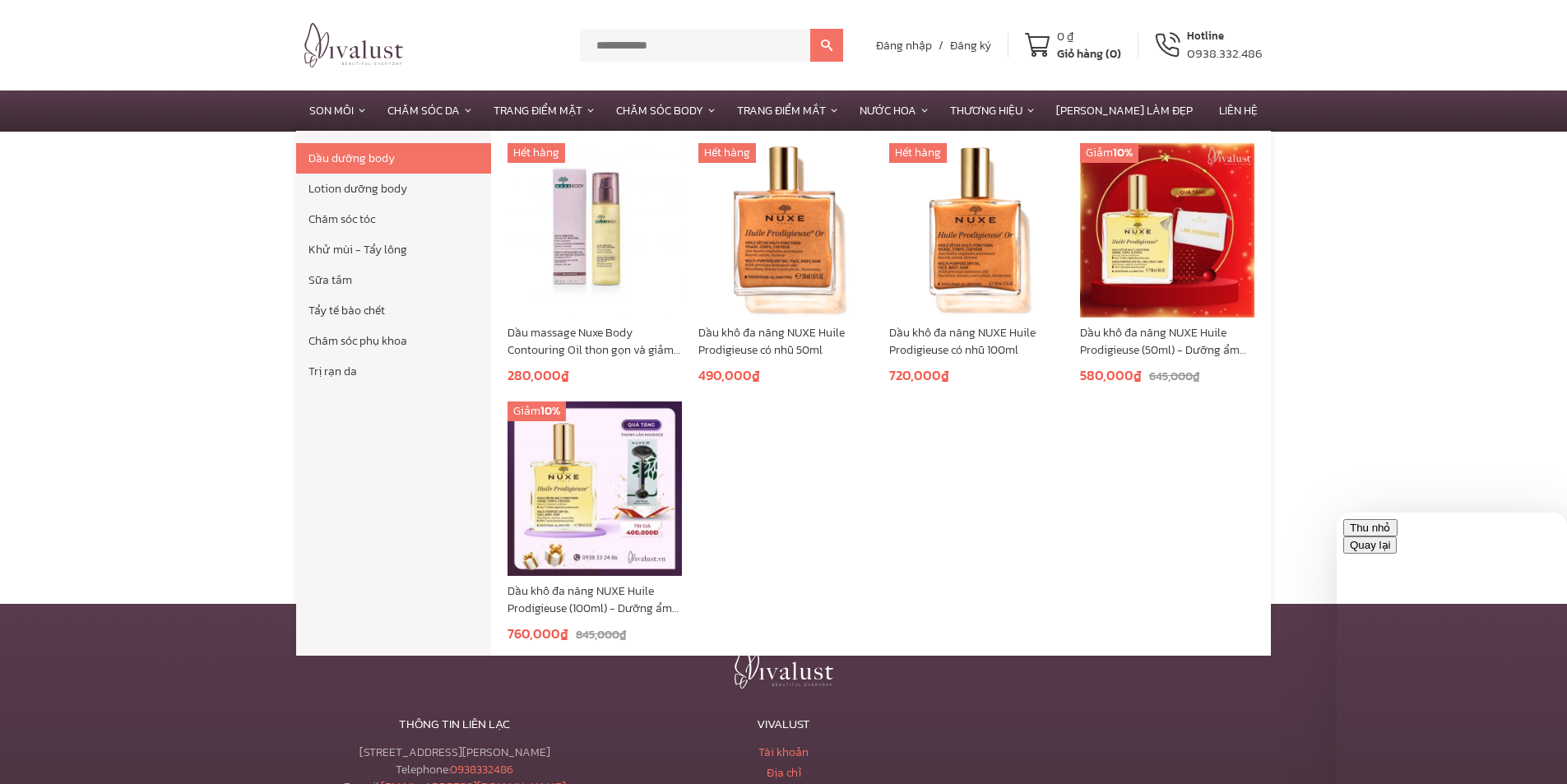
click at [576, 471] on img at bounding box center [595, 488] width 174 height 174
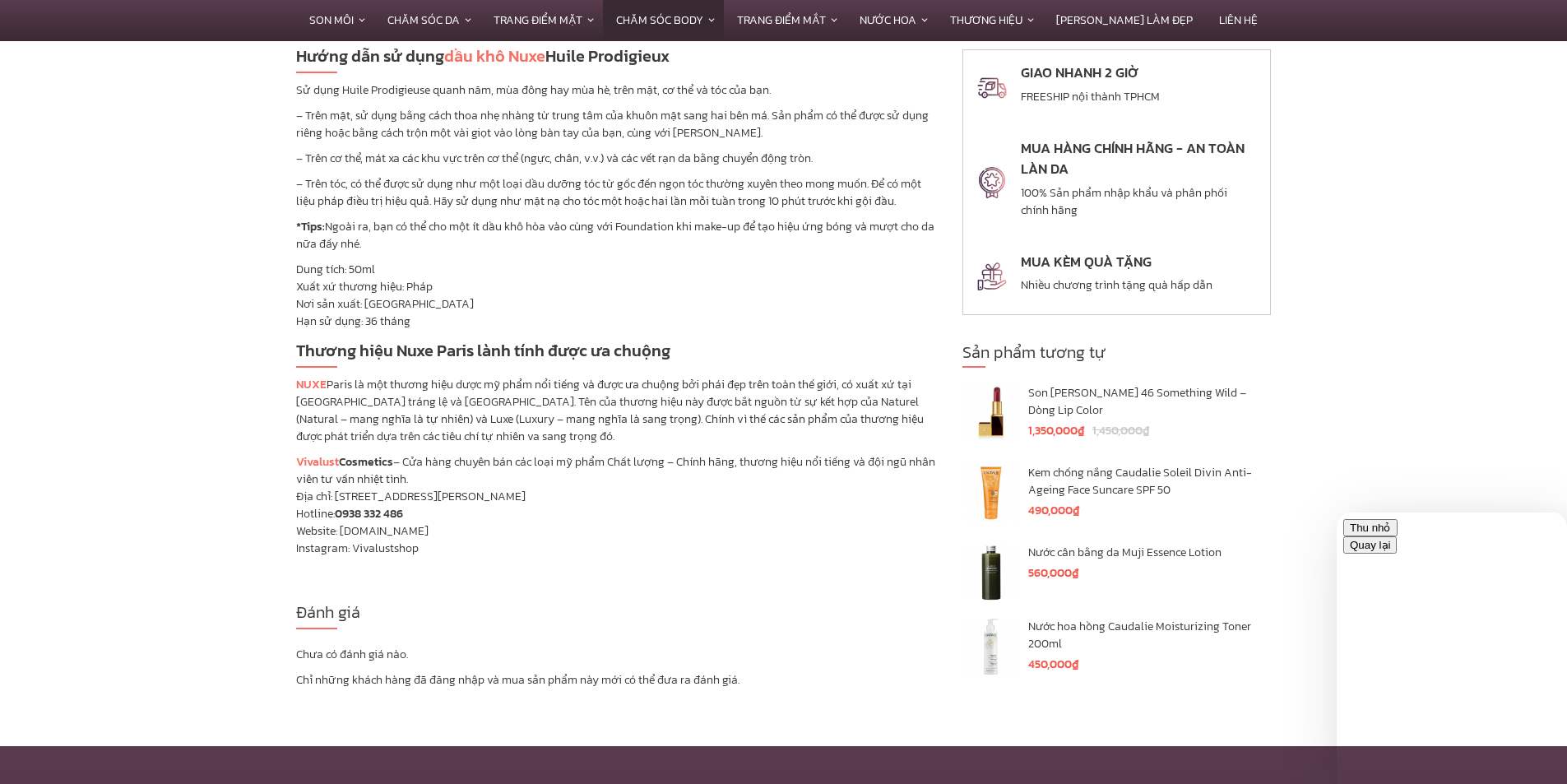
scroll to position [1891, 0]
